Goal: Use online tool/utility: Utilize a website feature to perform a specific function

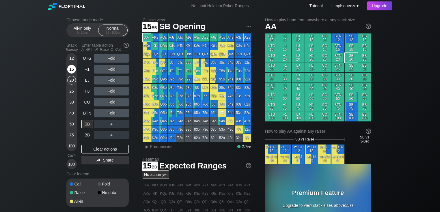
click at [72, 67] on div "15" at bounding box center [71, 69] width 9 height 9
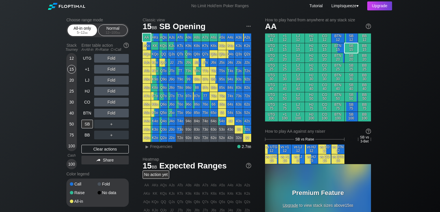
click at [83, 33] on div "5 – 12 bb" at bounding box center [82, 33] width 24 height 4
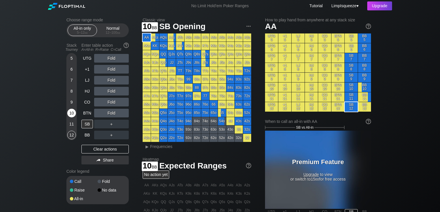
click at [71, 111] on div "10" at bounding box center [71, 113] width 9 height 9
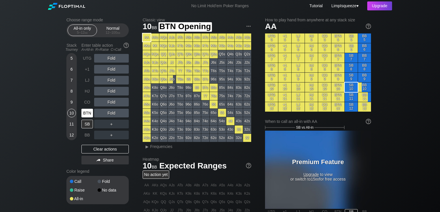
click at [89, 112] on div "BTN" at bounding box center [87, 113] width 12 height 9
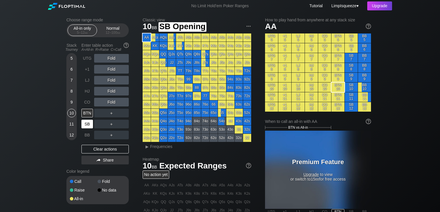
click at [88, 125] on div "SB" at bounding box center [87, 124] width 12 height 9
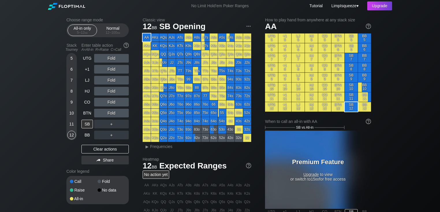
drag, startPoint x: 73, startPoint y: 136, endPoint x: 47, endPoint y: 131, distance: 26.9
click at [73, 136] on div "12" at bounding box center [71, 135] width 9 height 9
click at [117, 31] on span "bb" at bounding box center [118, 33] width 3 height 4
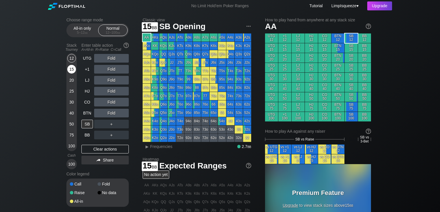
click at [73, 68] on div "15" at bounding box center [71, 69] width 9 height 9
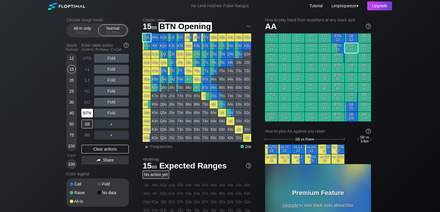
click at [90, 114] on div "BTN" at bounding box center [87, 113] width 12 height 9
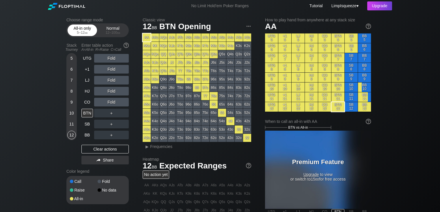
click at [82, 34] on div "5 – 12 bb" at bounding box center [82, 33] width 24 height 4
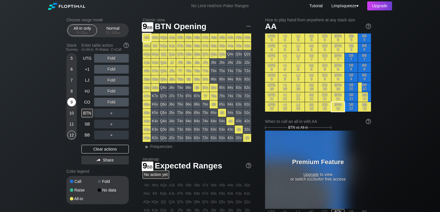
click at [72, 99] on div "9" at bounding box center [71, 102] width 9 height 9
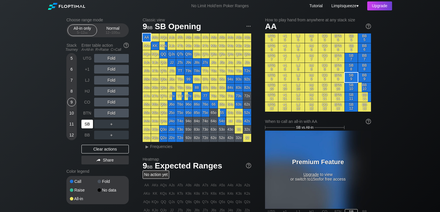
click at [87, 119] on div "SB" at bounding box center [87, 124] width 13 height 11
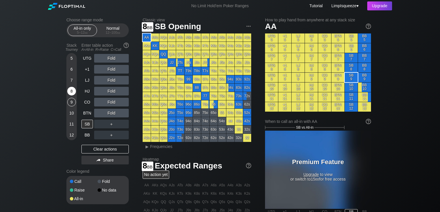
click at [71, 93] on div "8" at bounding box center [71, 91] width 9 height 9
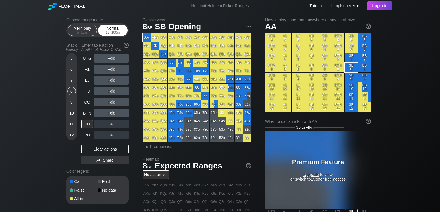
click at [107, 30] on div "Normal 12 – 100 bb" at bounding box center [113, 30] width 27 height 11
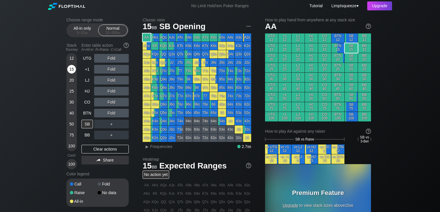
click at [73, 70] on div "15" at bounding box center [71, 69] width 9 height 9
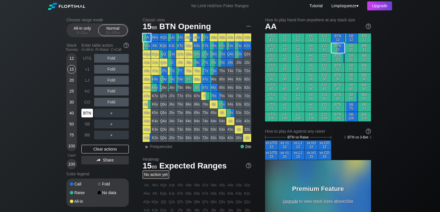
click at [90, 110] on div "BTN" at bounding box center [87, 113] width 12 height 9
